Goal: Information Seeking & Learning: Learn about a topic

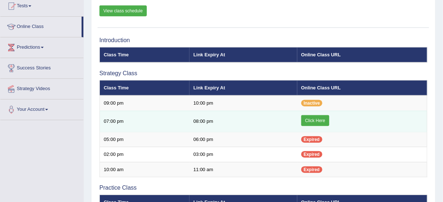
drag, startPoint x: 0, startPoint y: 0, endPoint x: 320, endPoint y: 120, distance: 341.6
click at [320, 120] on link "Click Here" at bounding box center [315, 120] width 28 height 11
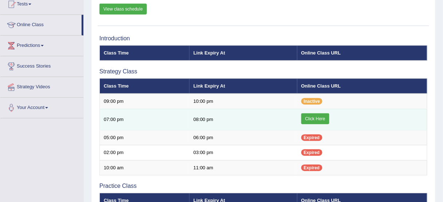
click at [327, 122] on link "Click Here" at bounding box center [315, 119] width 28 height 11
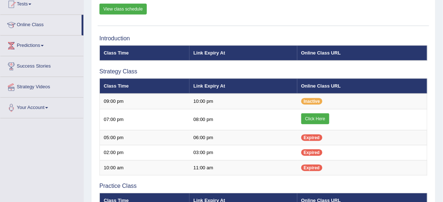
click at [316, 184] on h3 "Practice Class" at bounding box center [263, 186] width 328 height 7
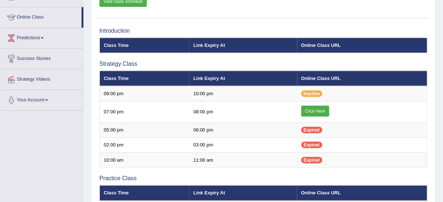
scroll to position [83, 0]
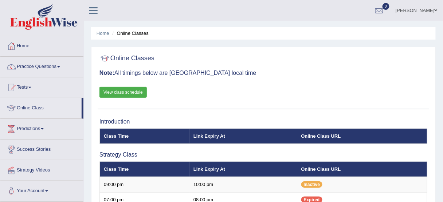
scroll to position [176, 0]
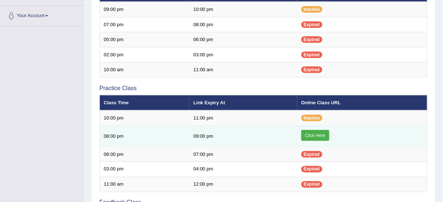
click at [316, 136] on link "Click Here" at bounding box center [315, 135] width 28 height 11
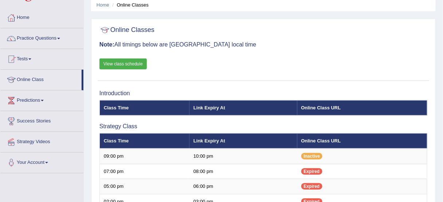
scroll to position [4, 0]
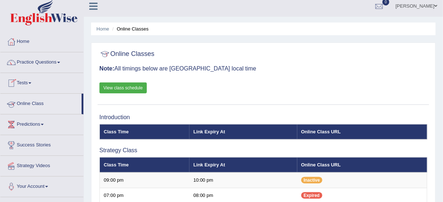
click at [43, 103] on link "Online Class" at bounding box center [40, 103] width 81 height 18
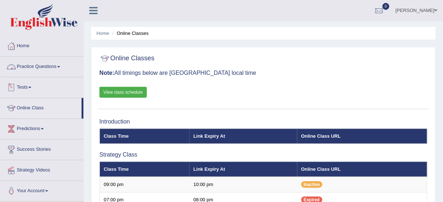
click at [62, 68] on link "Practice Questions" at bounding box center [41, 66] width 83 height 18
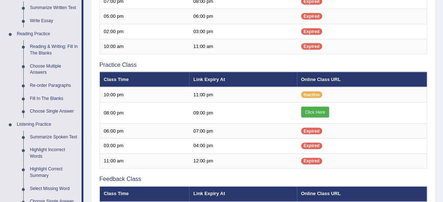
scroll to position [203, 0]
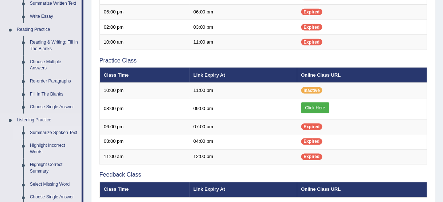
click at [58, 133] on link "Summarize Spoken Text" at bounding box center [54, 133] width 55 height 13
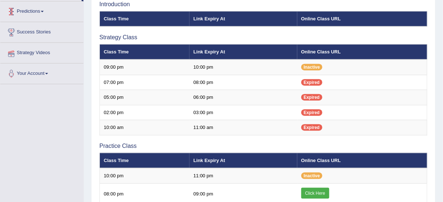
scroll to position [195, 0]
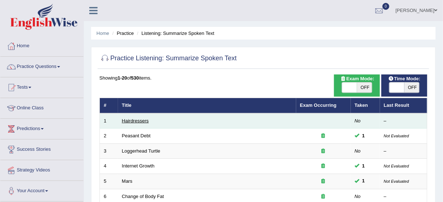
click at [134, 121] on link "Hairdressers" at bounding box center [135, 120] width 27 height 5
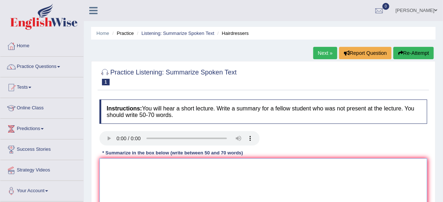
click at [205, 169] on textarea at bounding box center [263, 194] width 328 height 71
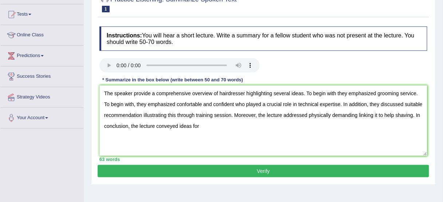
scroll to position [90, 0]
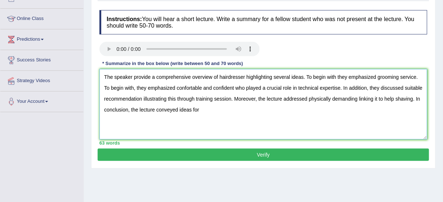
click at [232, 115] on textarea "The speaker provide a comprehensive overview of hairdresser highlighting severa…" at bounding box center [263, 104] width 328 height 71
drag, startPoint x: 242, startPoint y: 109, endPoint x: 200, endPoint y: 108, distance: 41.9
click at [200, 108] on textarea "The speaker provide a comprehensive overview of hairdresser highlighting severa…" at bounding box center [263, 104] width 328 height 71
click at [149, 79] on textarea "The speaker provide a comprehensive overview of hairdresser highlighting severa…" at bounding box center [263, 104] width 328 height 71
type textarea "The speaker provide a comprehensive overview of hairdresser highlighting severa…"
